Goal: Transaction & Acquisition: Purchase product/service

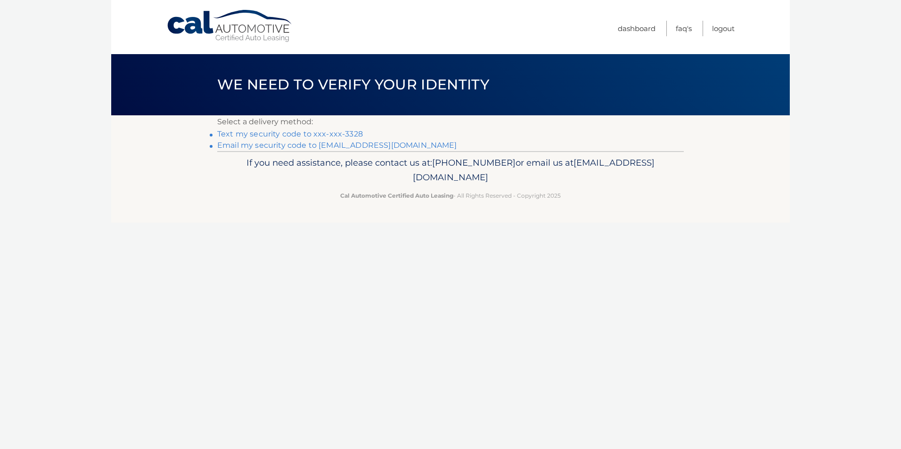
click at [291, 133] on link "Text my security code to xxx-xxx-3328" at bounding box center [290, 134] width 146 height 9
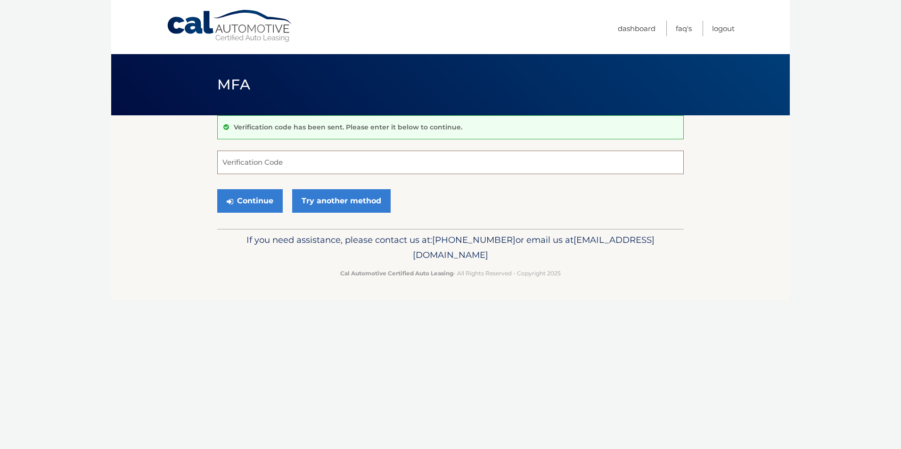
click at [291, 165] on input "Verification Code" at bounding box center [450, 163] width 466 height 24
click at [268, 160] on input "Verification Code" at bounding box center [450, 163] width 466 height 24
type input "655225"
click at [245, 209] on button "Continue" at bounding box center [249, 201] width 65 height 24
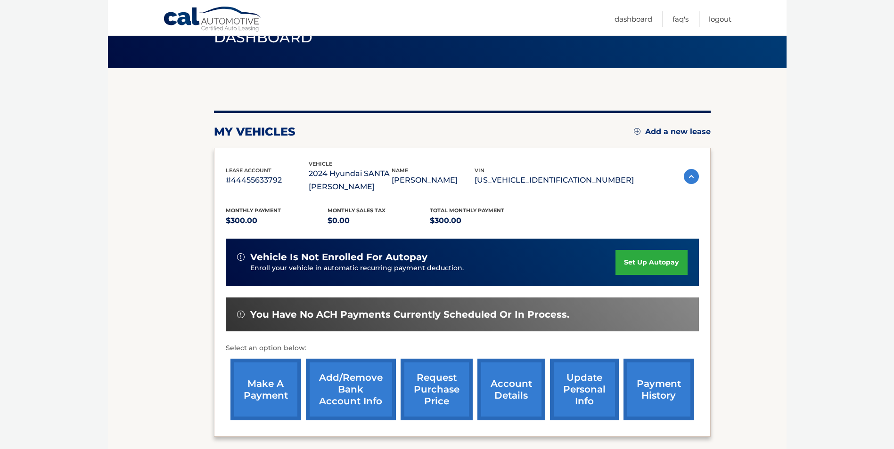
scroll to position [59, 0]
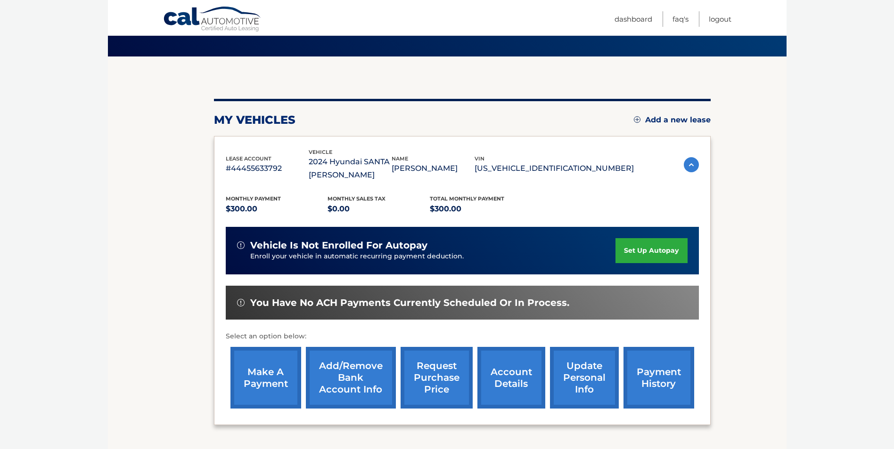
click at [262, 373] on link "make a payment" at bounding box center [265, 378] width 71 height 62
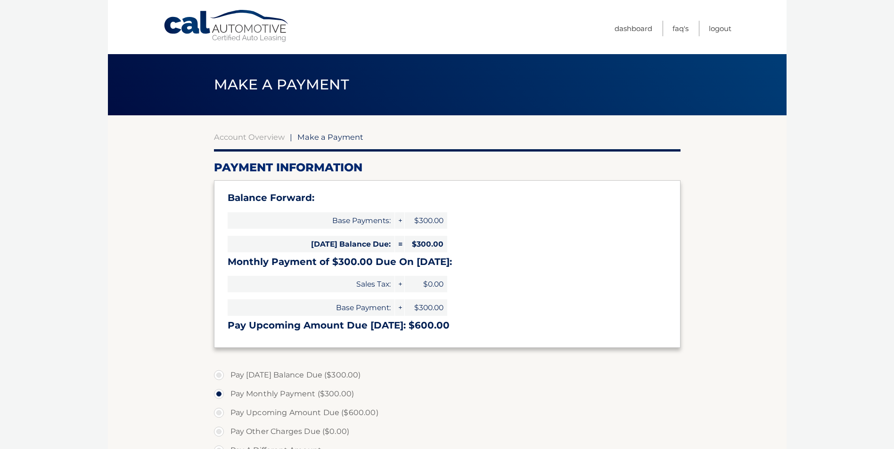
select select "Mjk5M2VkYzYtOWM0Mi00OTJhLWEwZGYtYzRhZGEwY2ZmOTQ2"
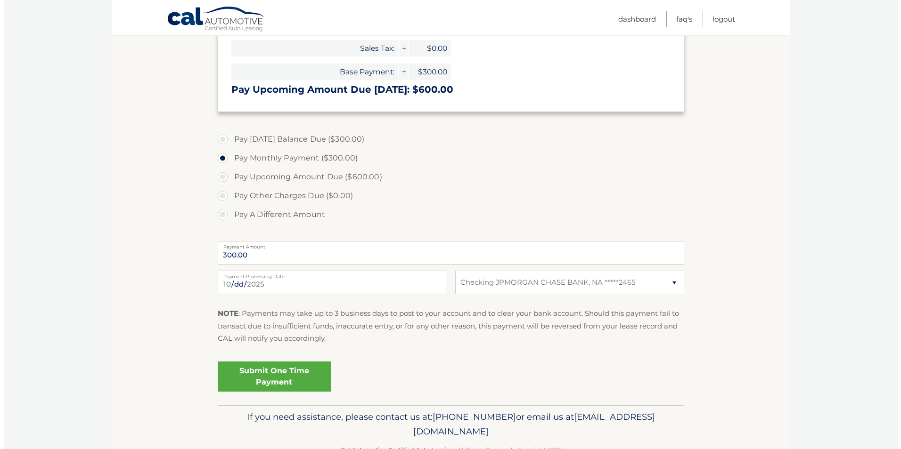
scroll to position [247, 0]
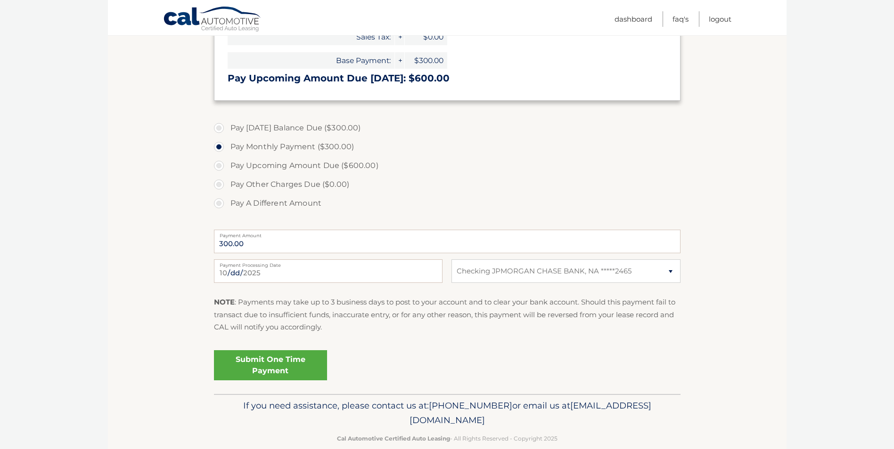
click at [269, 366] on link "Submit One Time Payment" at bounding box center [270, 366] width 113 height 30
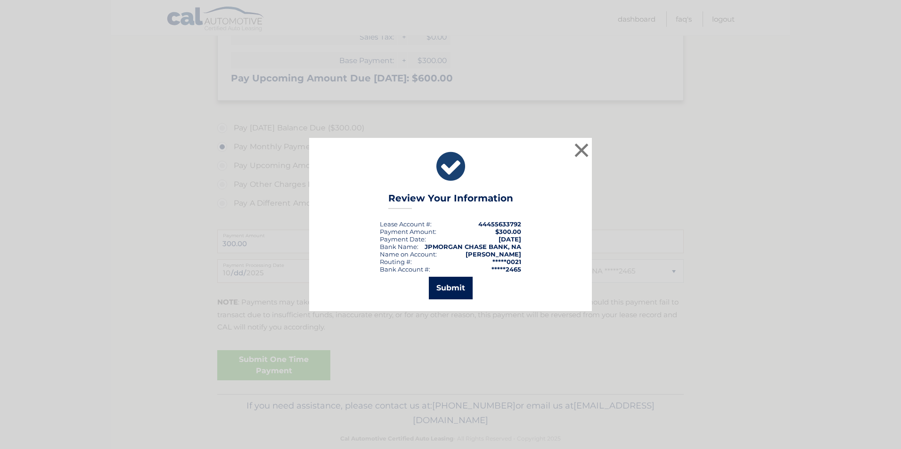
click at [461, 283] on button "Submit" at bounding box center [451, 288] width 44 height 23
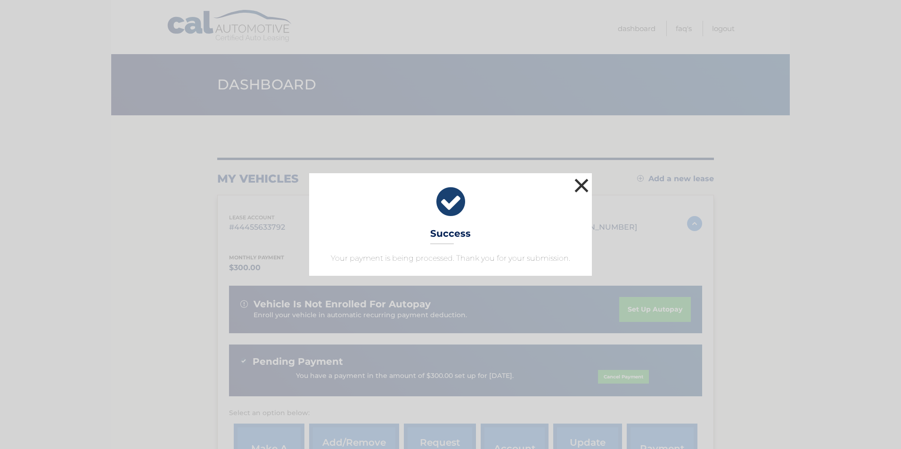
drag, startPoint x: 580, startPoint y: 182, endPoint x: 585, endPoint y: 111, distance: 71.3
click at [585, 111] on div "× Success Your payment is being processed. Thank you for your submission. Loadi…" at bounding box center [450, 224] width 901 height 449
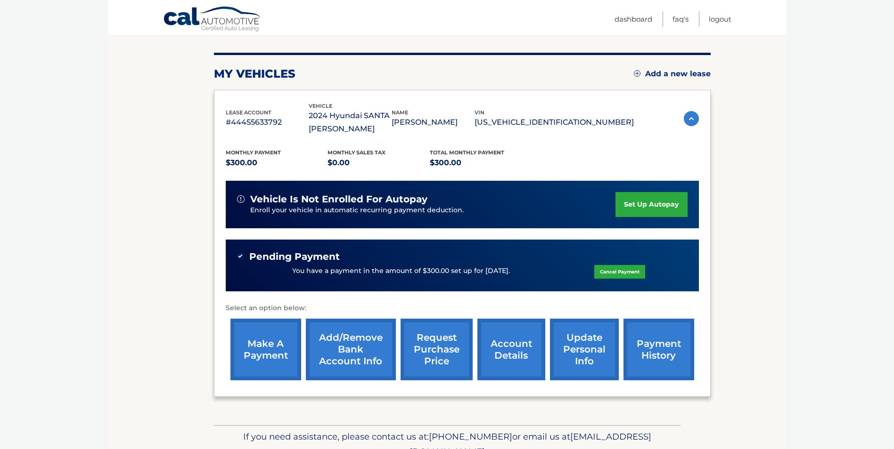
scroll to position [106, 0]
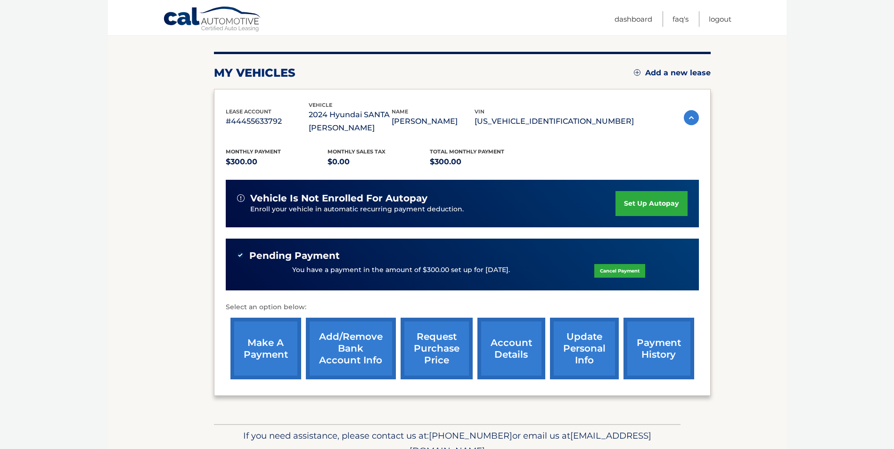
click at [655, 350] on link "payment history" at bounding box center [658, 349] width 71 height 62
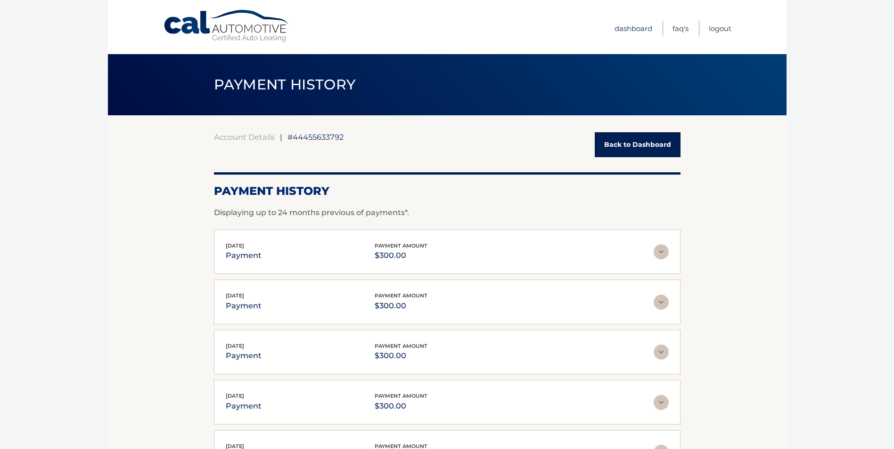
click at [635, 29] on link "Dashboard" at bounding box center [633, 29] width 38 height 16
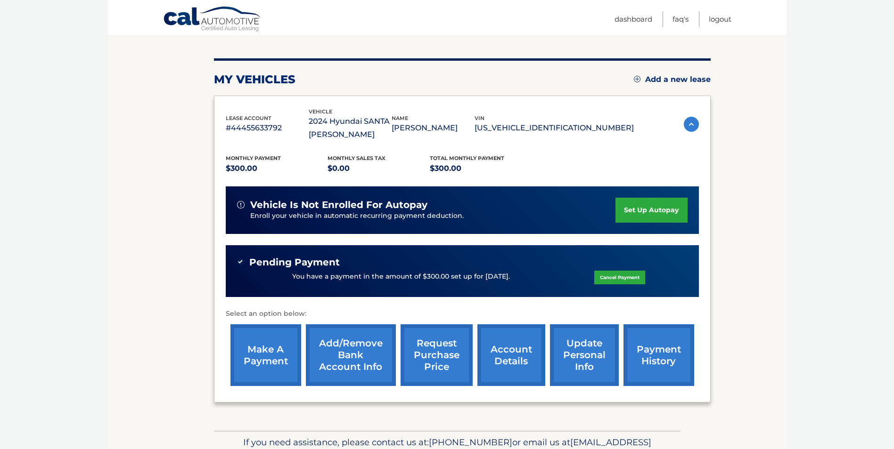
scroll to position [106, 0]
